Goal: Task Accomplishment & Management: Manage account settings

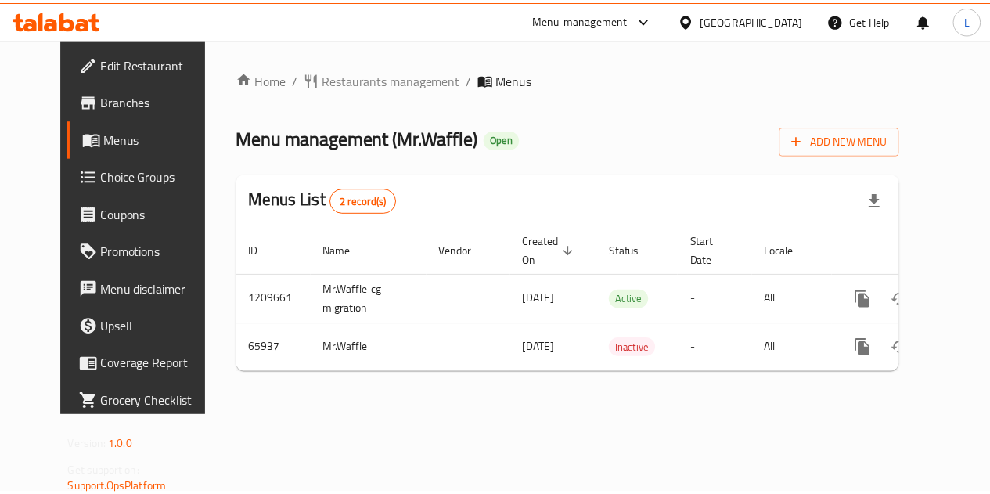
scroll to position [0, 5]
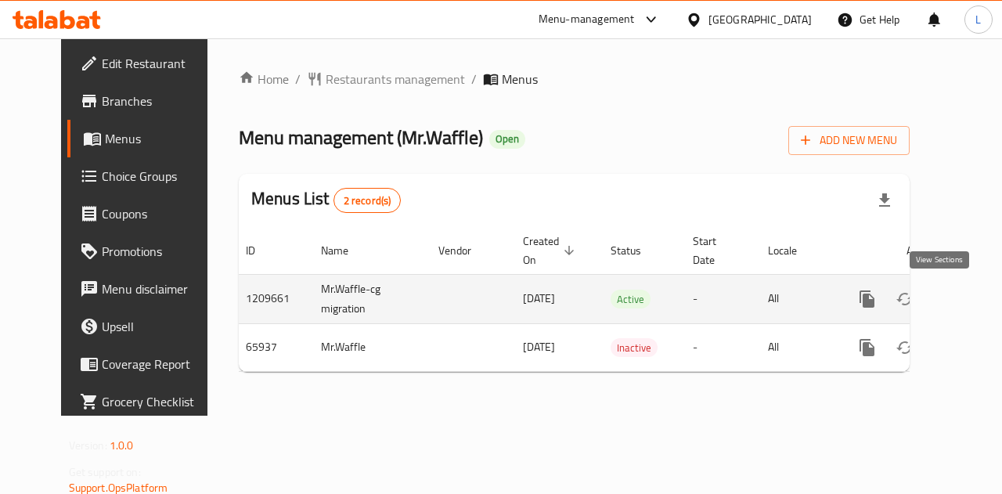
click at [973, 298] on icon "enhanced table" at bounding box center [980, 299] width 14 height 14
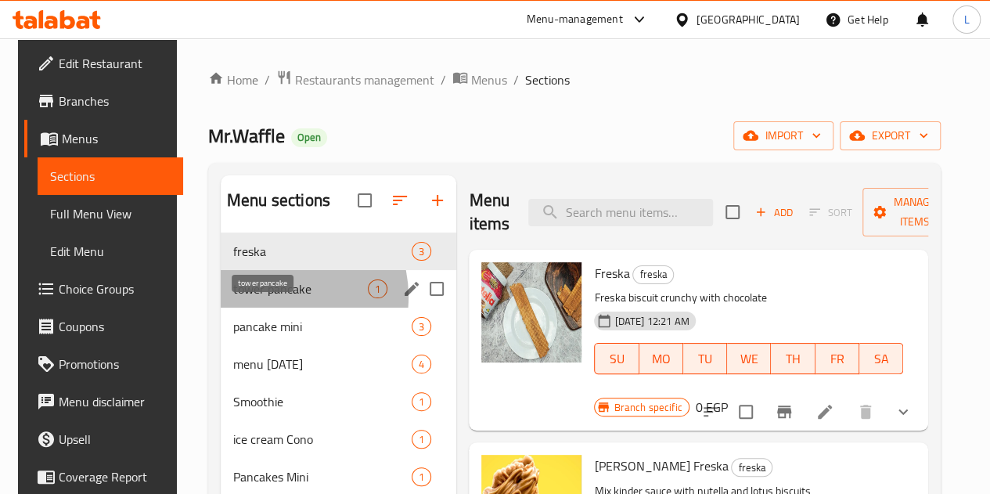
click at [265, 298] on span "tower pancake" at bounding box center [300, 288] width 135 height 19
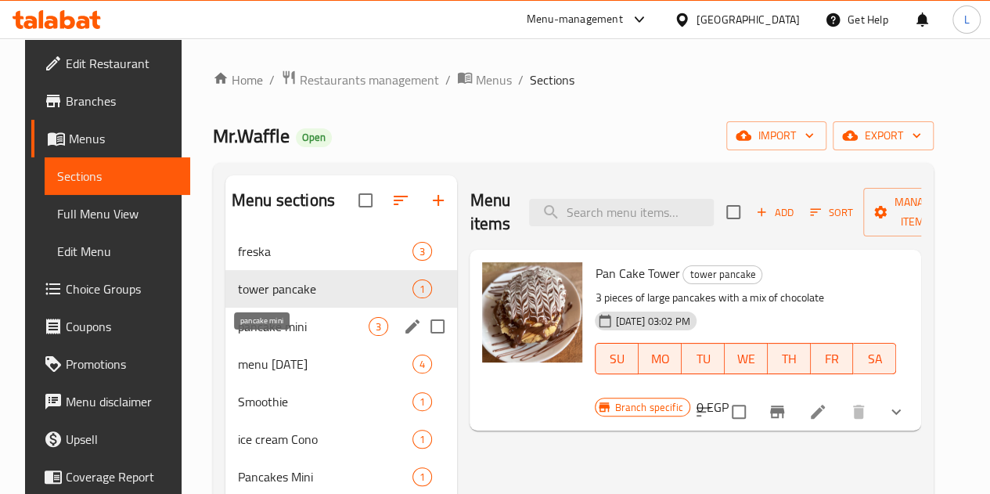
click at [266, 336] on span "pancake mini" at bounding box center [303, 326] width 131 height 19
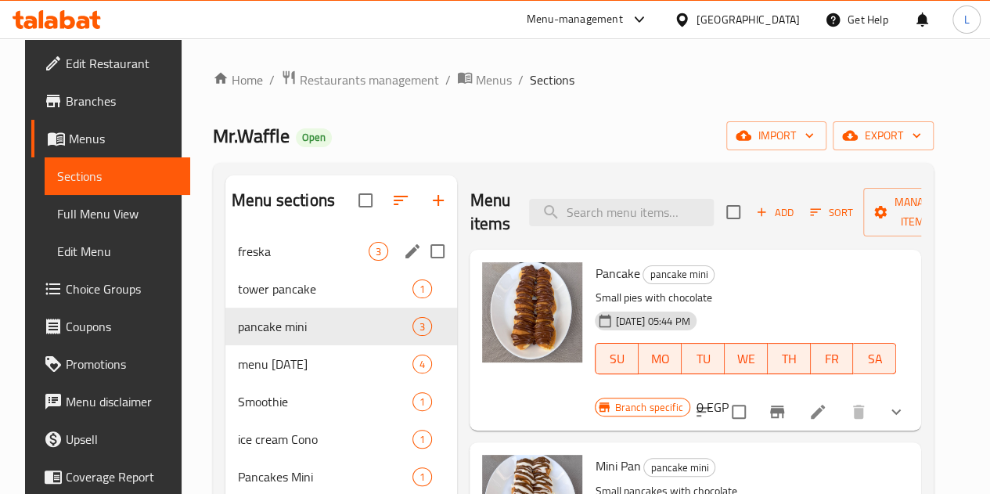
click at [282, 261] on span "freska" at bounding box center [303, 251] width 131 height 19
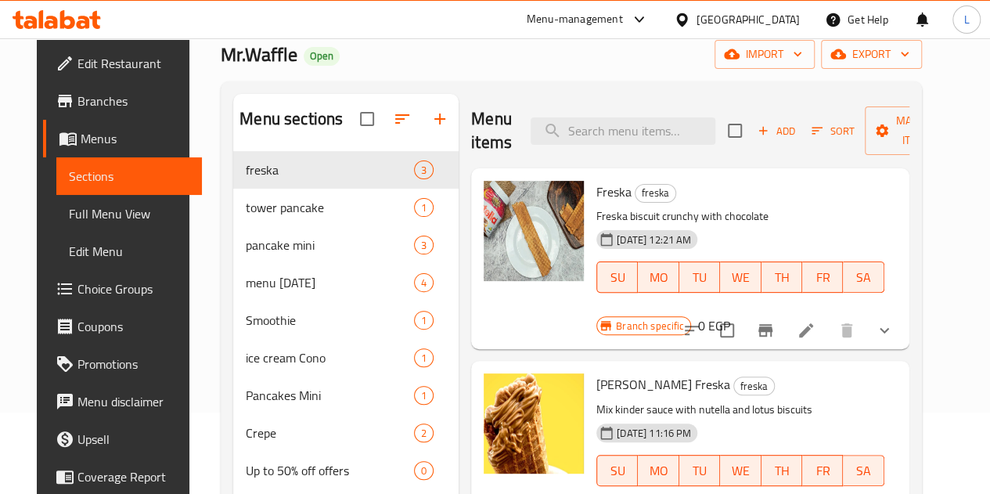
scroll to position [78, 0]
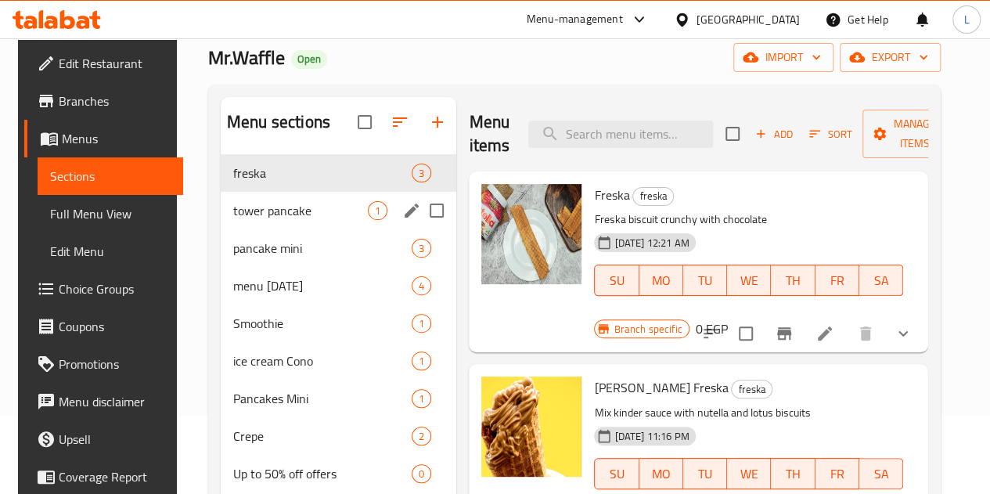
click at [244, 229] on div "tower pancake 1" at bounding box center [339, 211] width 236 height 38
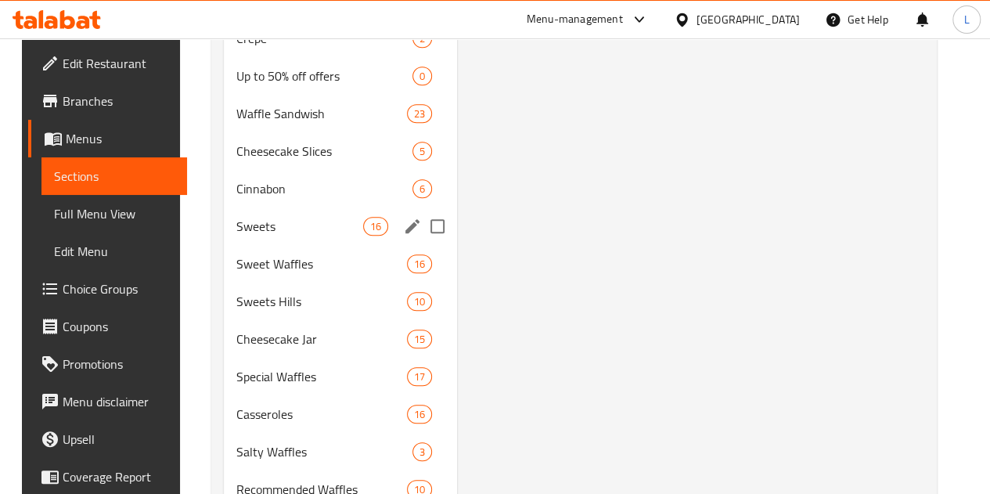
scroll to position [441, 0]
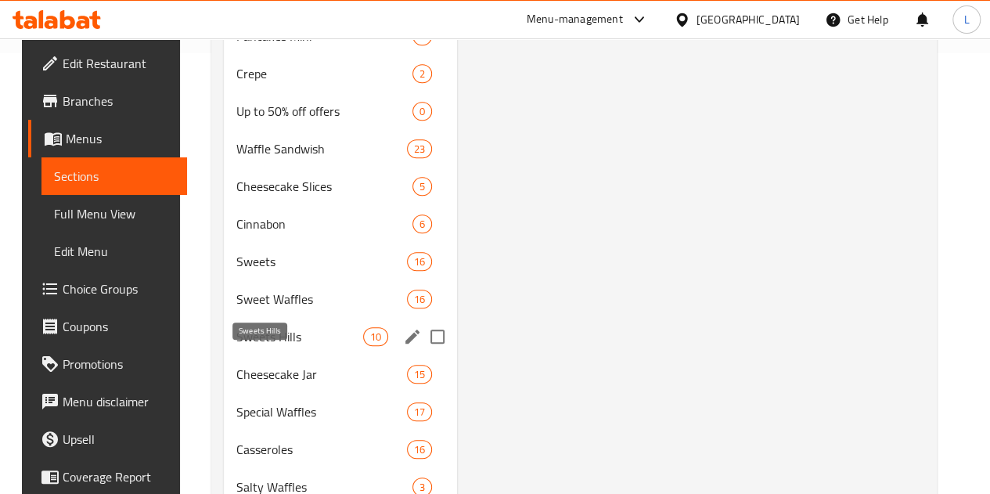
click at [265, 346] on span "Sweets Hills" at bounding box center [299, 336] width 127 height 19
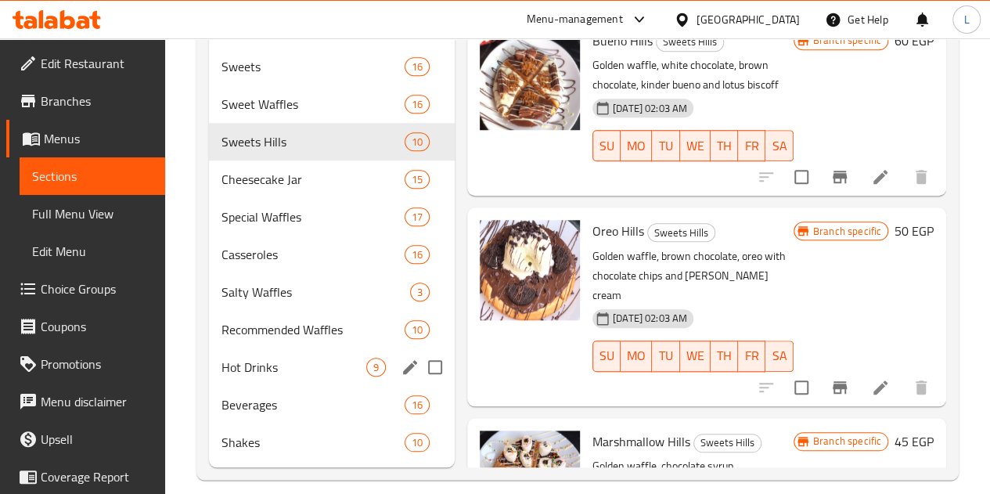
scroll to position [675, 0]
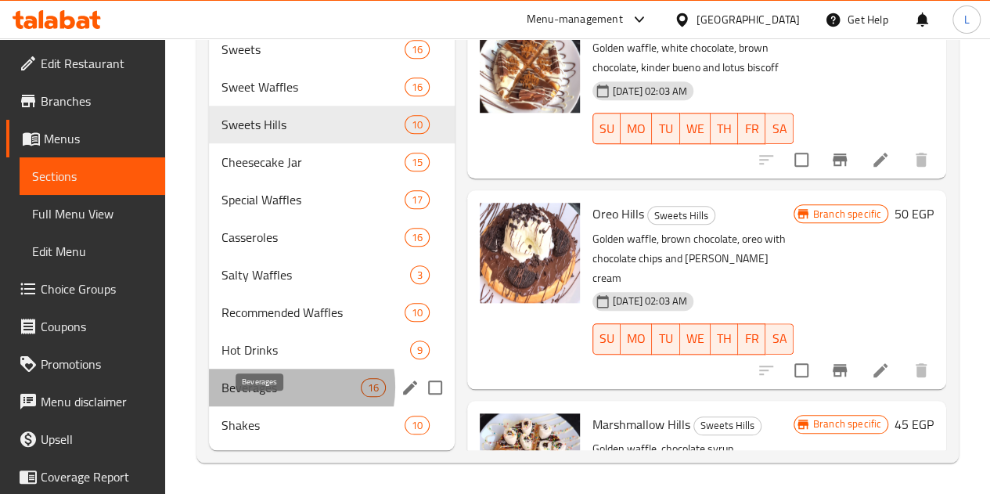
click at [272, 387] on span "Beverages" at bounding box center [291, 387] width 139 height 19
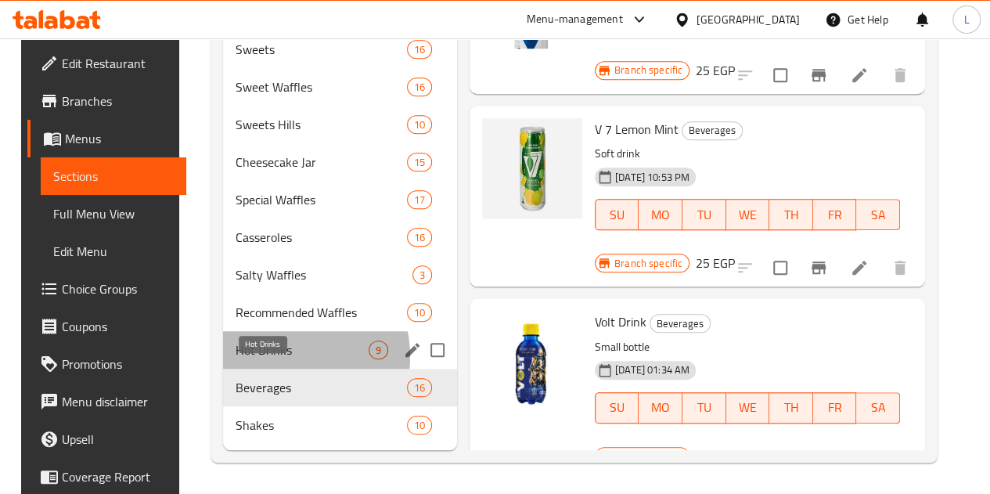
click at [268, 357] on span "Hot Drinks" at bounding box center [302, 349] width 133 height 19
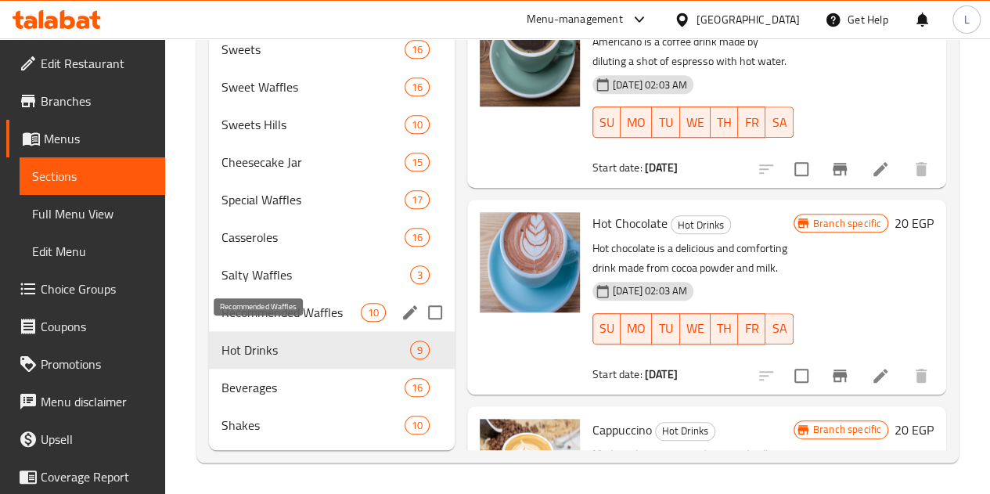
click at [268, 318] on span "Recommended Waffles" at bounding box center [291, 312] width 139 height 19
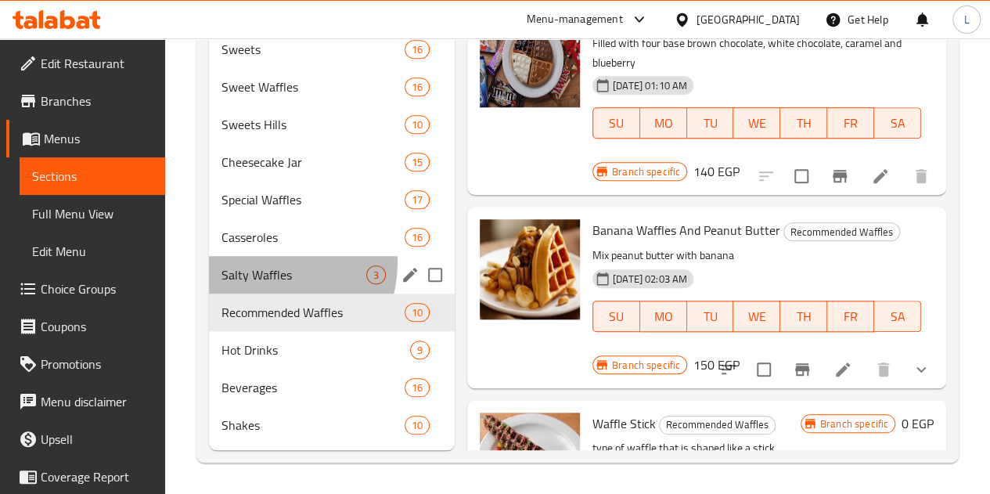
click at [260, 262] on div "Salty Waffles 3" at bounding box center [332, 275] width 246 height 38
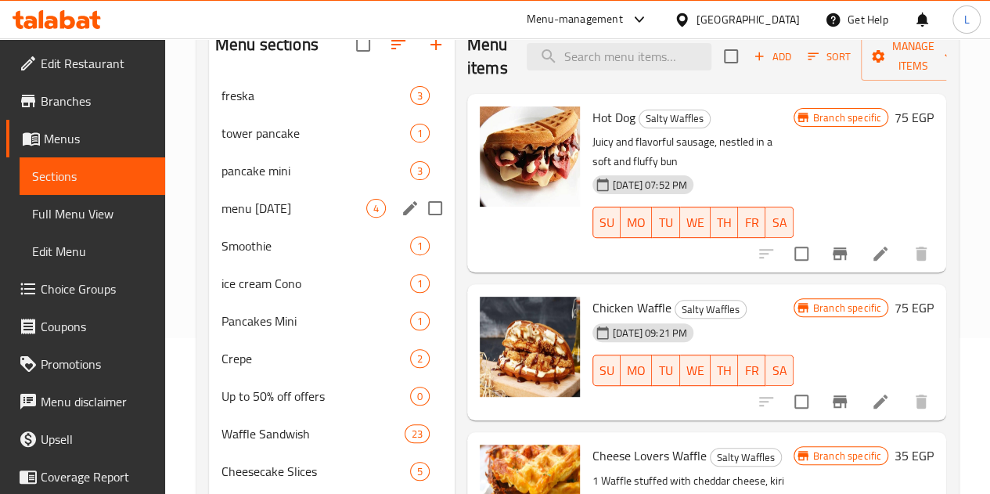
scroll to position [152, 0]
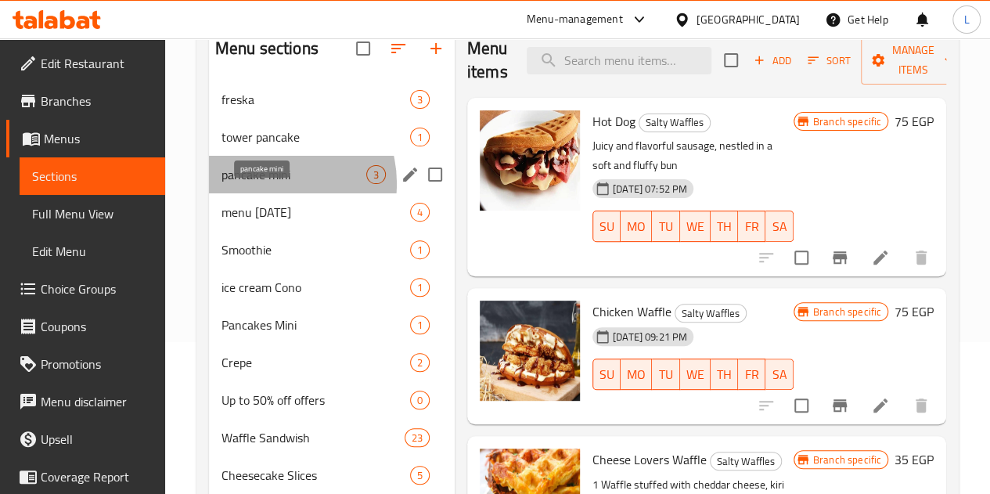
click at [271, 184] on span "pancake mini" at bounding box center [294, 174] width 145 height 19
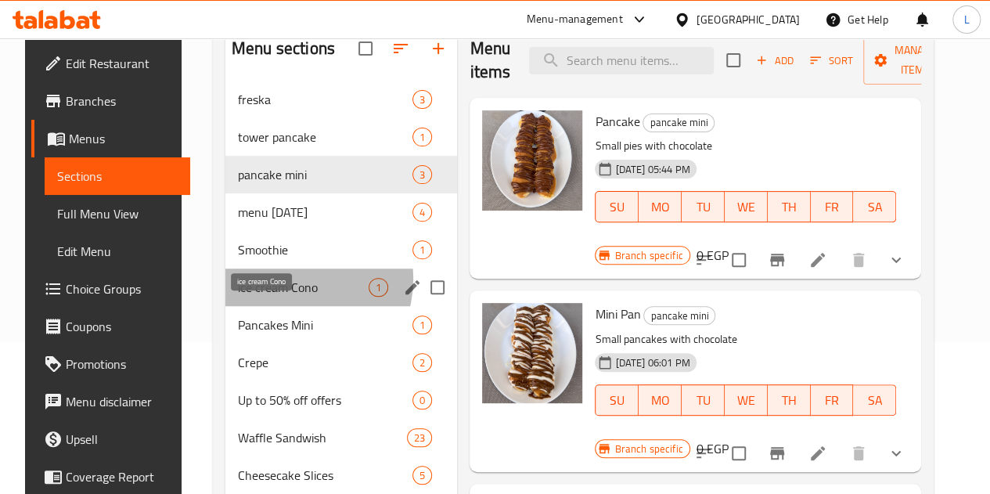
click at [273, 297] on span "ice cream Cono" at bounding box center [303, 287] width 131 height 19
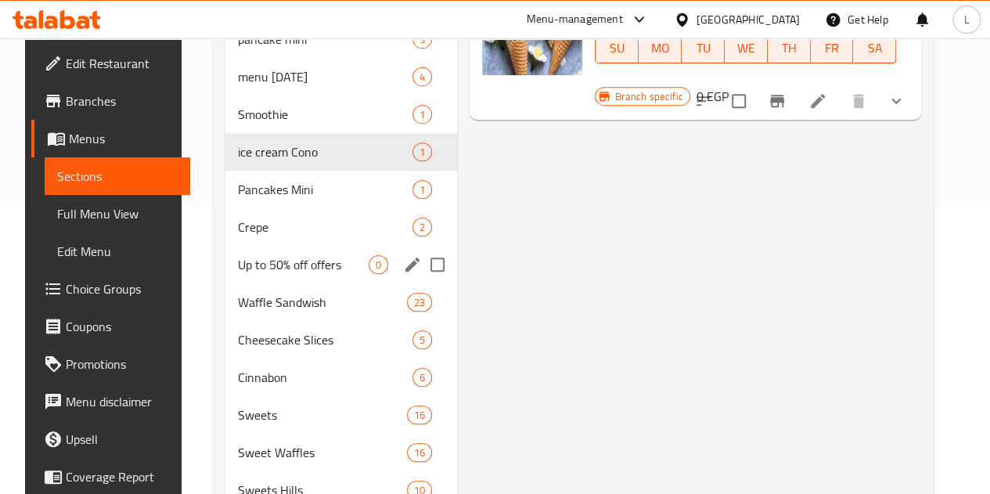
scroll to position [286, 0]
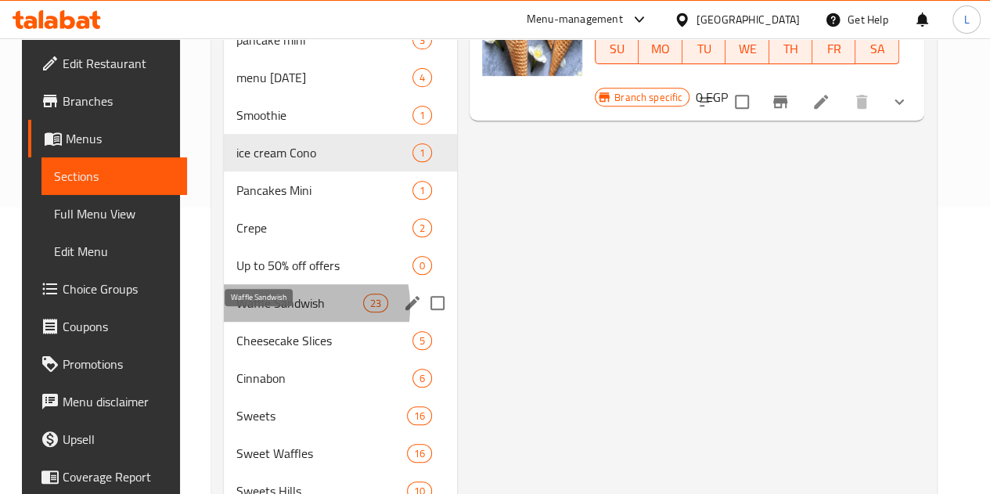
click at [274, 312] on span "Waffle Sandwish" at bounding box center [299, 303] width 127 height 19
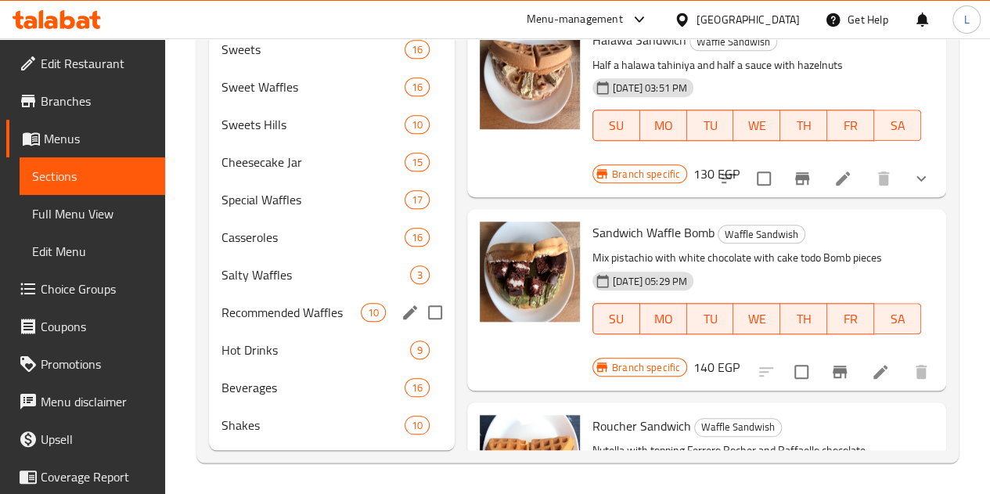
scroll to position [675, 0]
